Goal: Information Seeking & Learning: Learn about a topic

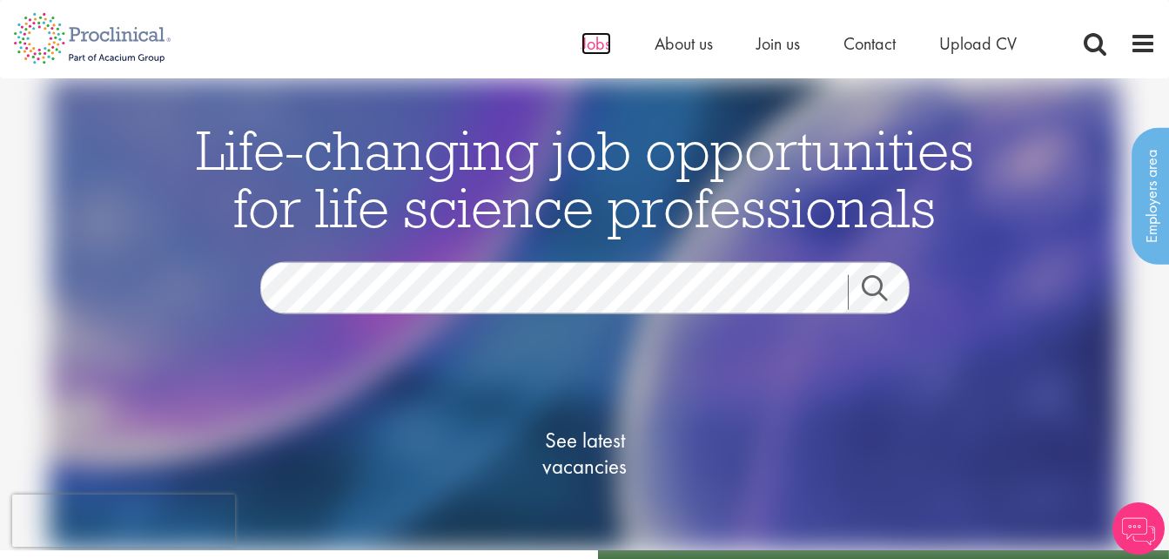
click at [583, 45] on span "Jobs" at bounding box center [596, 43] width 30 height 23
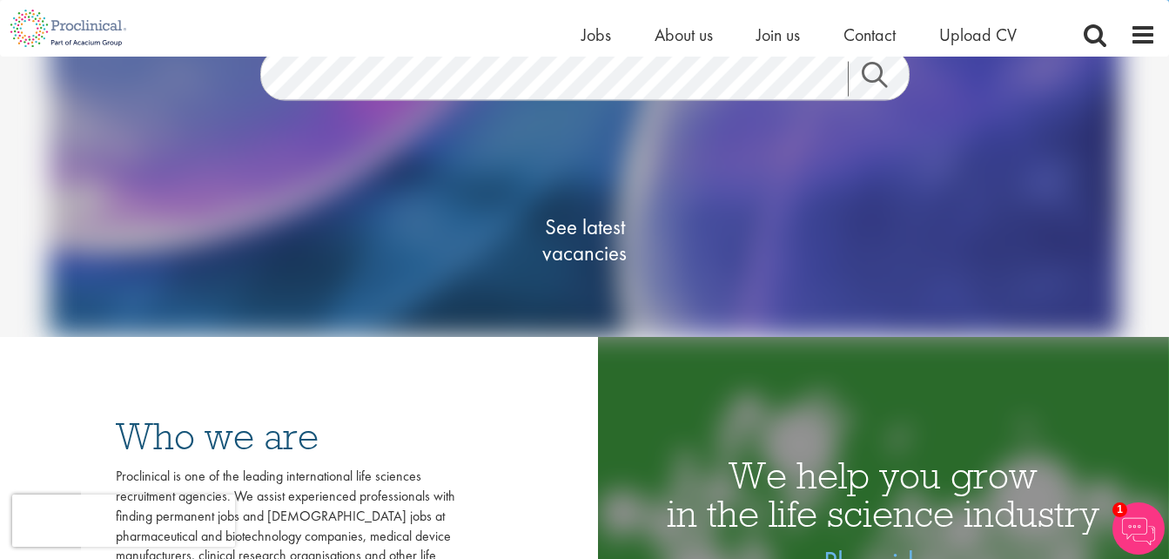
scroll to position [184, 0]
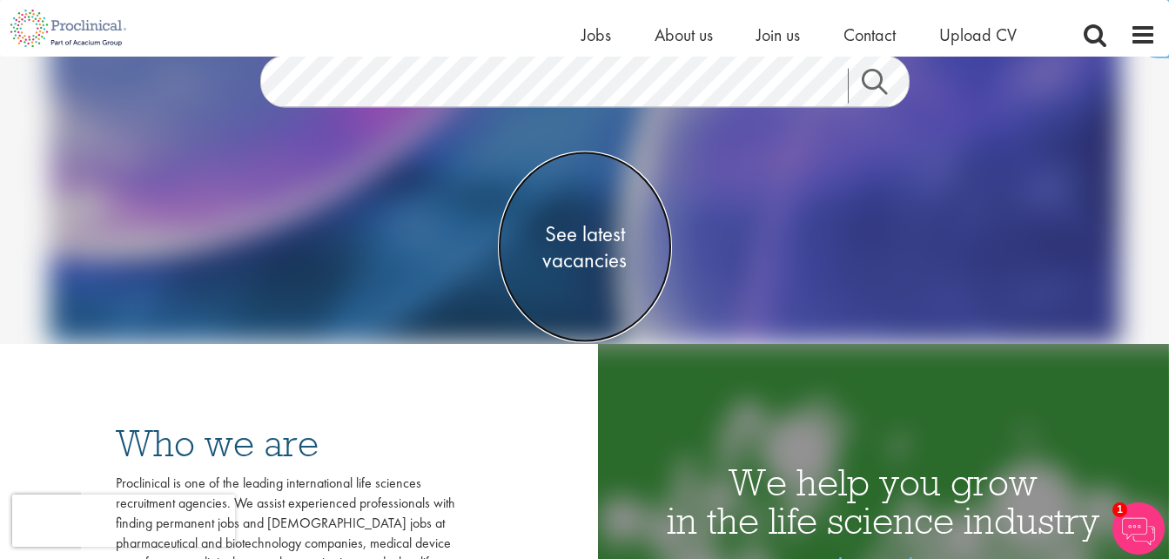
click at [586, 249] on span "See latest vacancies" at bounding box center [585, 247] width 174 height 52
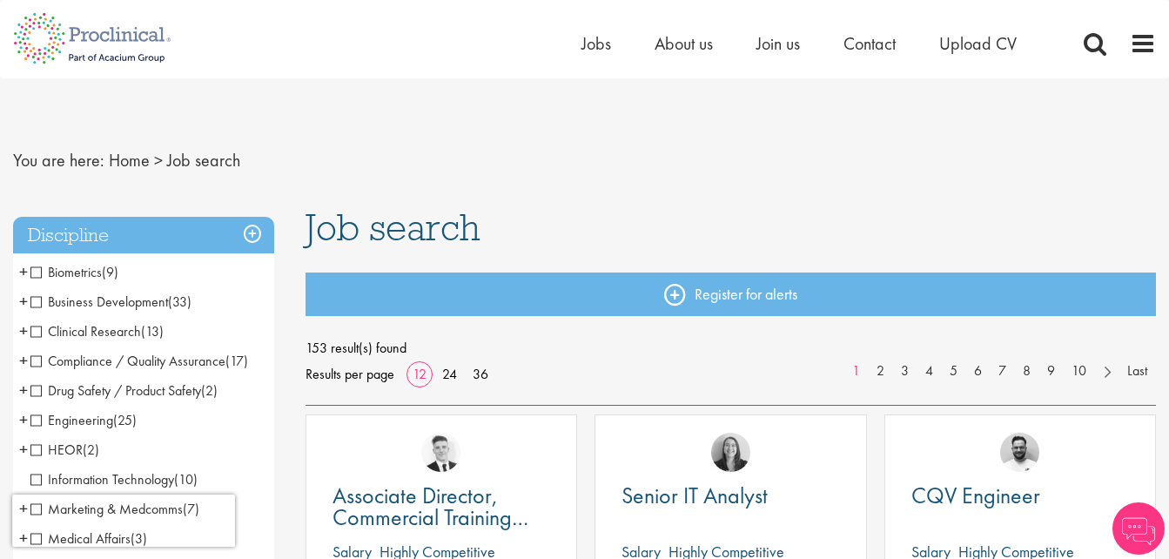
click at [30, 325] on li "Clinical Research (13) - + Clinical Research Associate (CRA) (3) Project/Study …" at bounding box center [143, 332] width 261 height 30
click at [34, 333] on span "Clinical Research" at bounding box center [85, 331] width 111 height 18
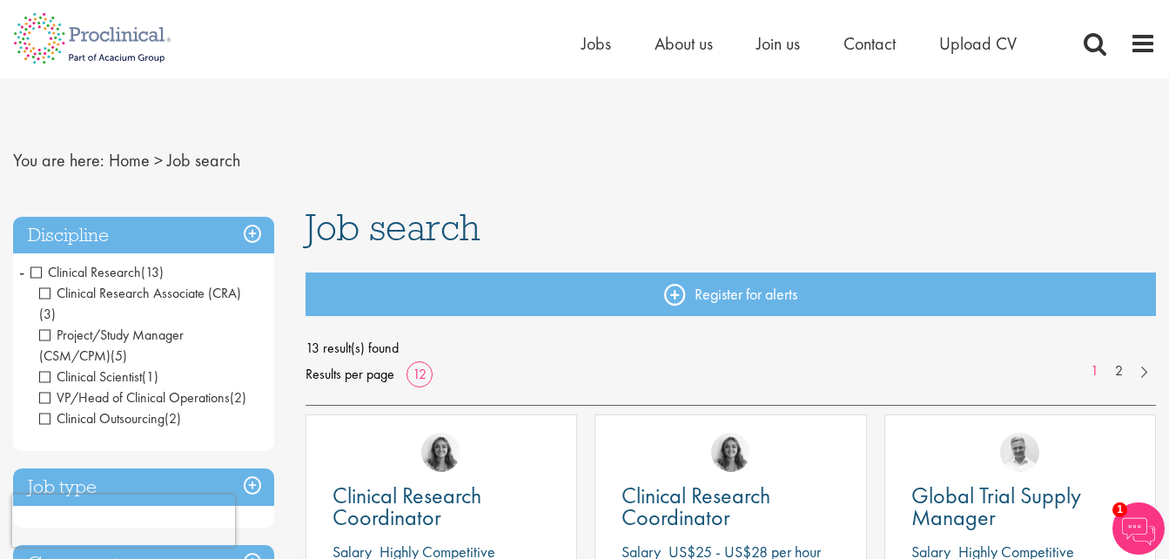
click at [25, 273] on li "Clinical Research (13) - + Clinical Research Associate (CRA) (3) Project/Study …" at bounding box center [143, 346] width 261 height 176
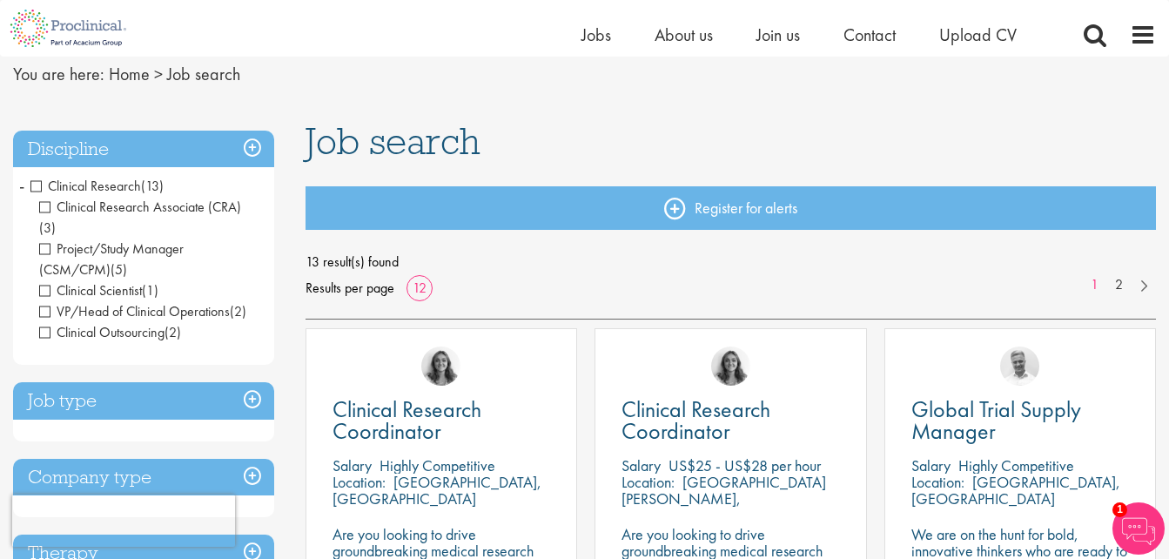
scroll to position [174, 0]
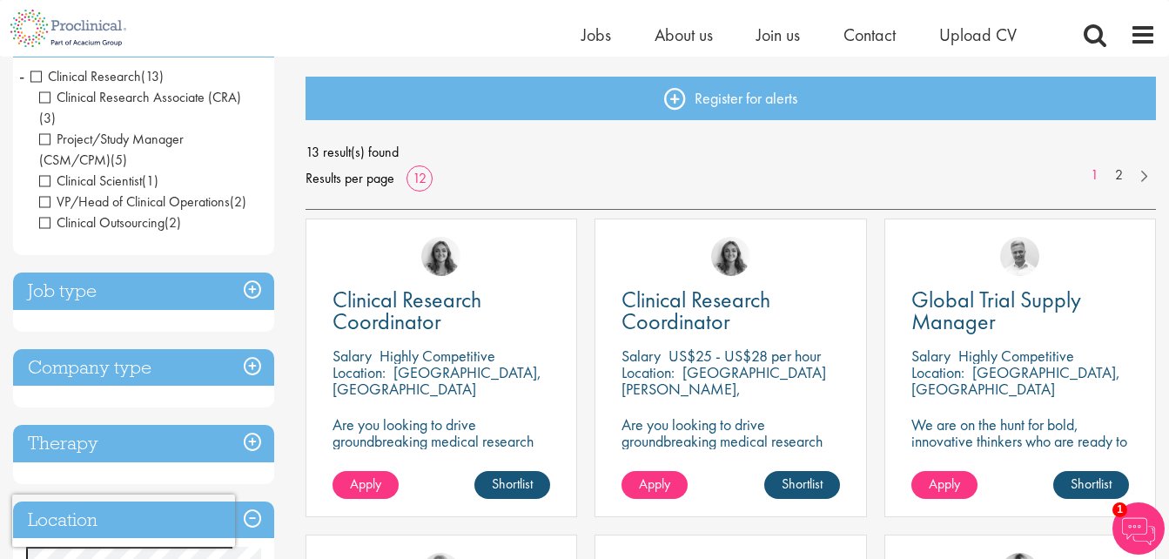
click at [250, 272] on h3 "Job type" at bounding box center [143, 290] width 261 height 37
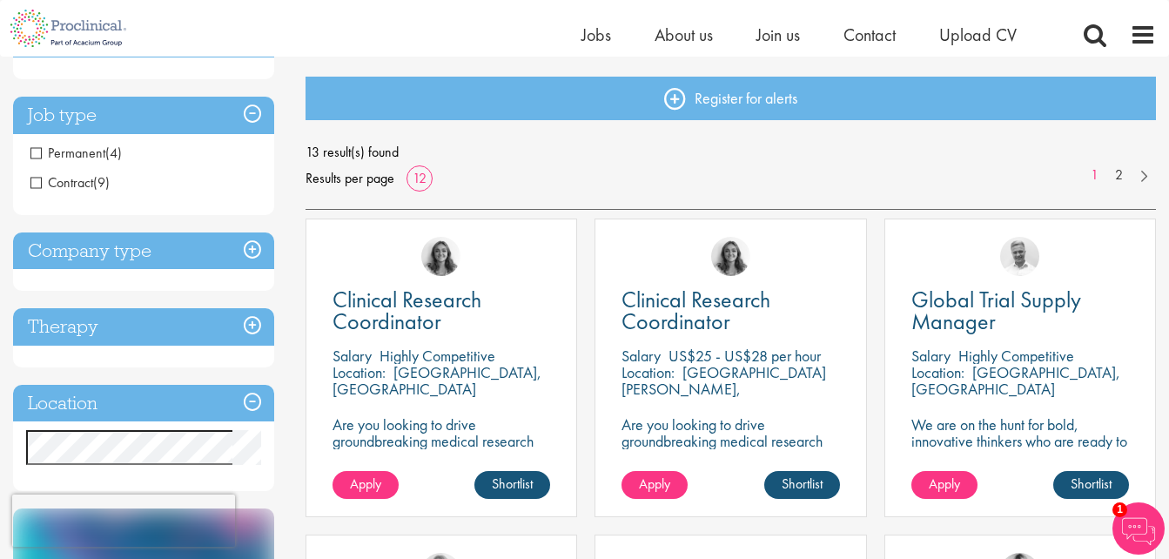
click at [37, 155] on span "Permanent" at bounding box center [67, 153] width 75 height 18
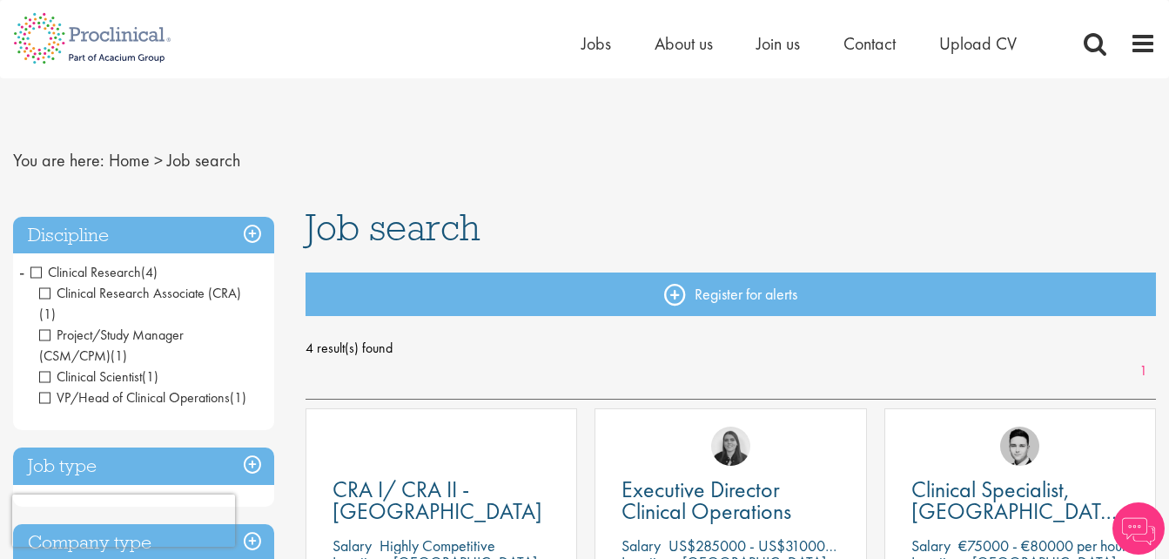
click at [250, 239] on h3 "Discipline" at bounding box center [143, 235] width 261 height 37
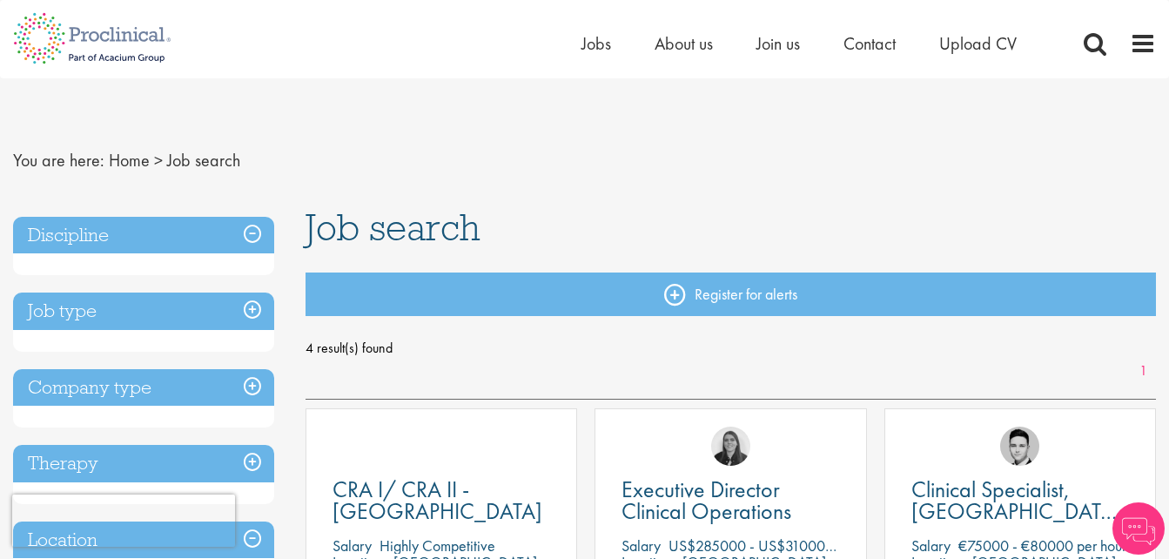
click at [250, 239] on h3 "Discipline" at bounding box center [143, 235] width 261 height 37
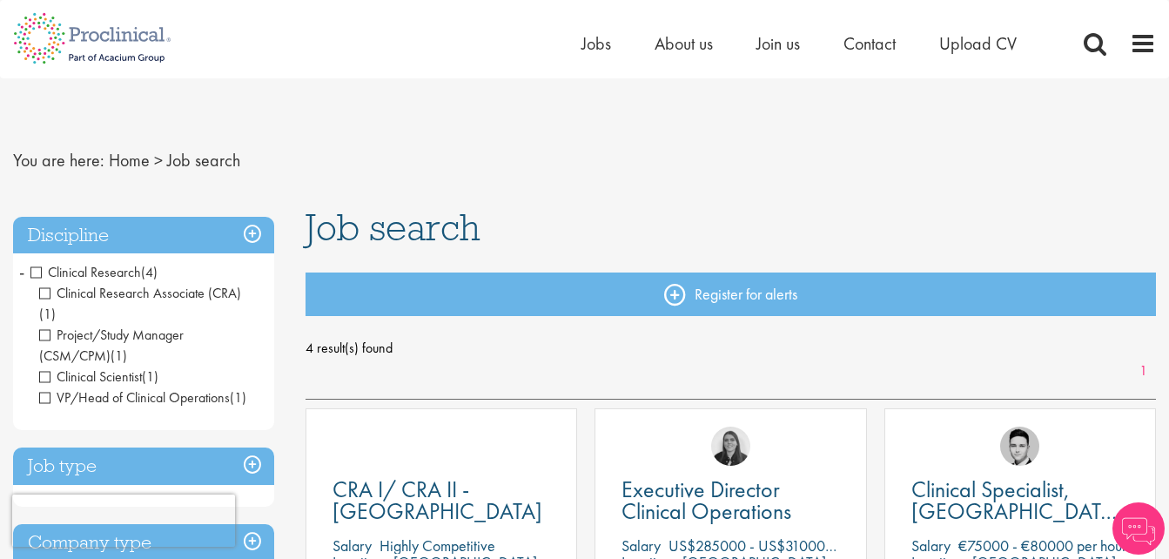
click at [20, 271] on span "-" at bounding box center [21, 271] width 5 height 26
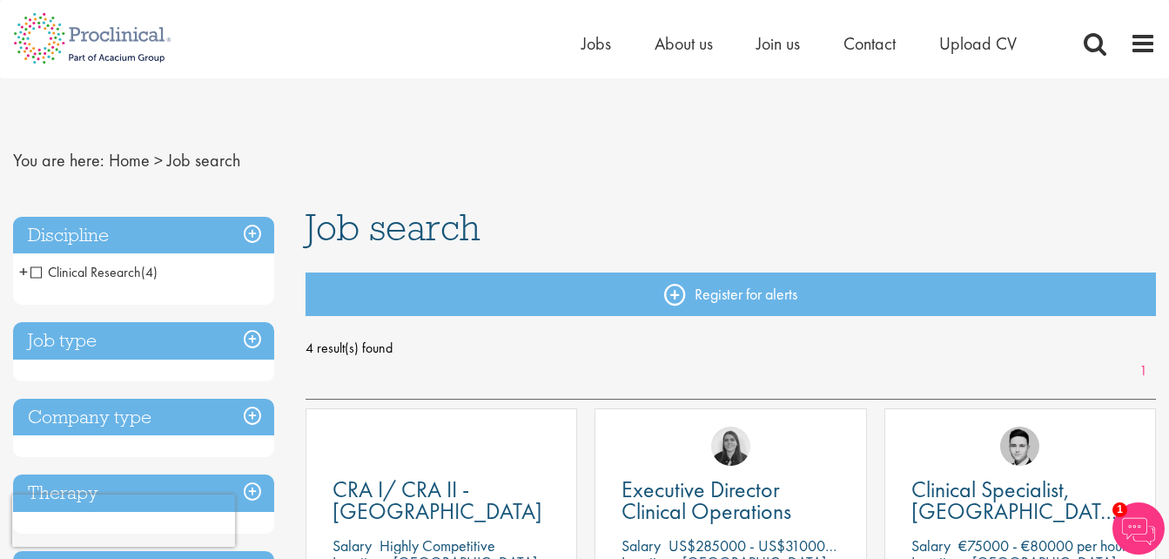
click at [36, 270] on span "Clinical Research" at bounding box center [85, 272] width 111 height 18
